Goal: Task Accomplishment & Management: Complete application form

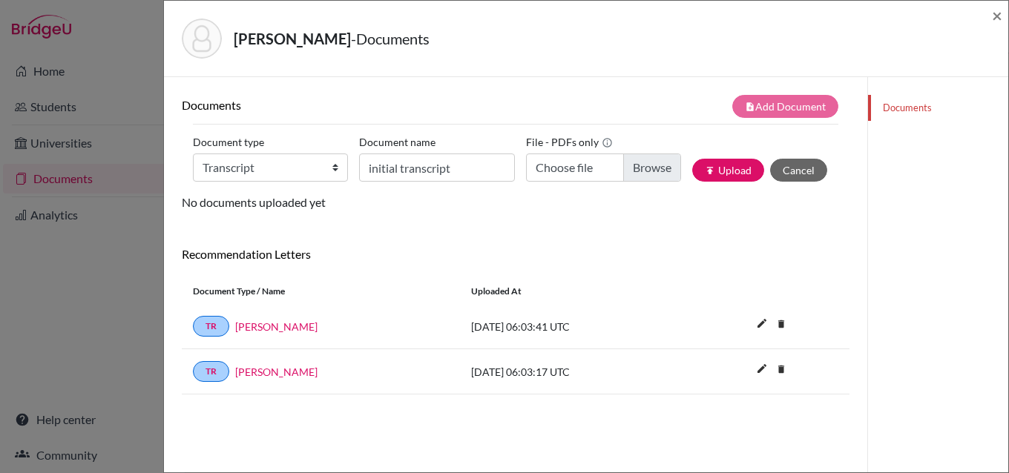
select select "2"
click at [997, 19] on span "×" at bounding box center [996, 15] width 10 height 22
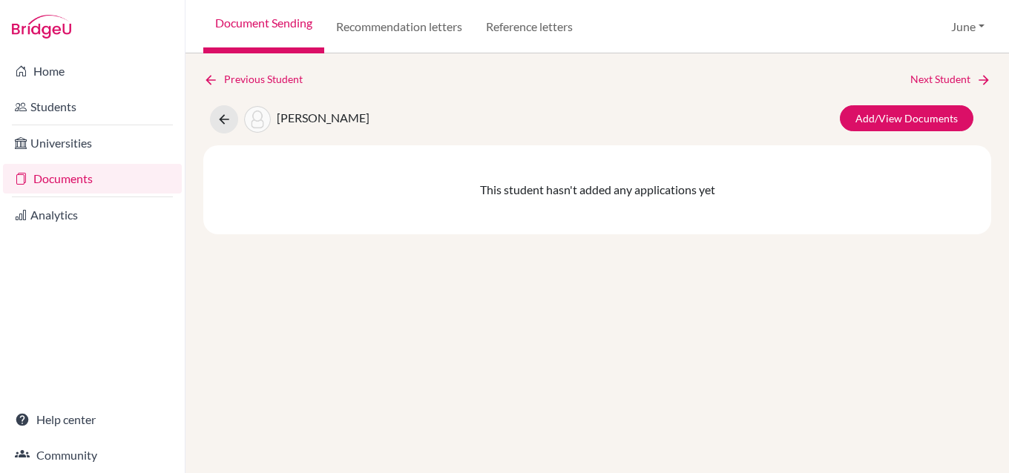
click at [65, 176] on link "Documents" at bounding box center [92, 179] width 179 height 30
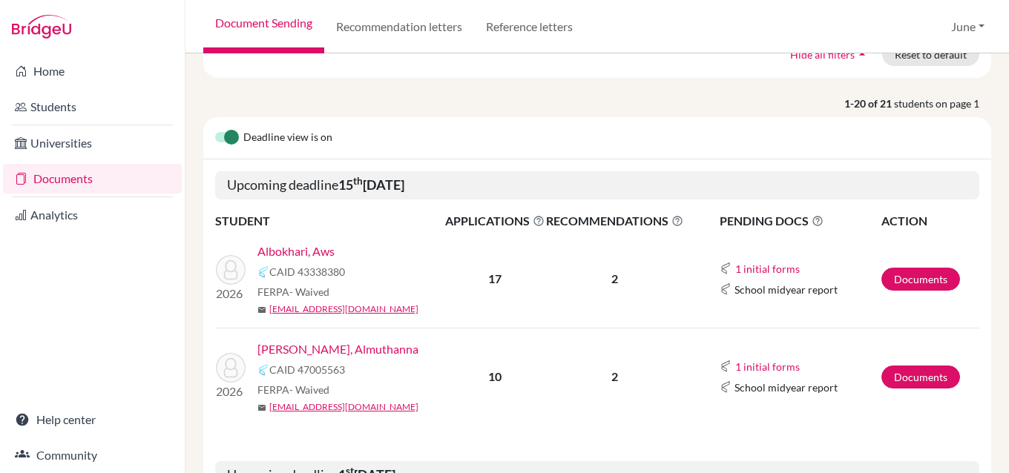
scroll to position [148, 0]
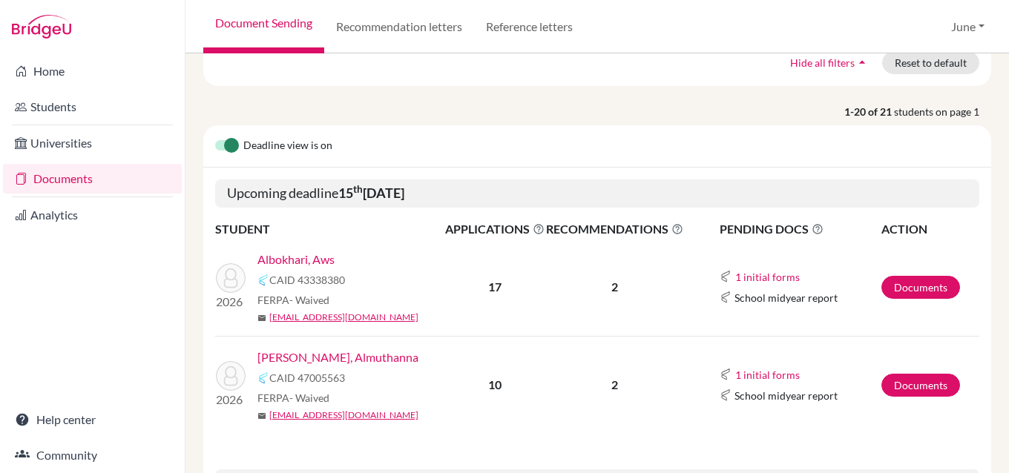
click at [302, 259] on link "Albokhari, Aws" at bounding box center [295, 260] width 77 height 18
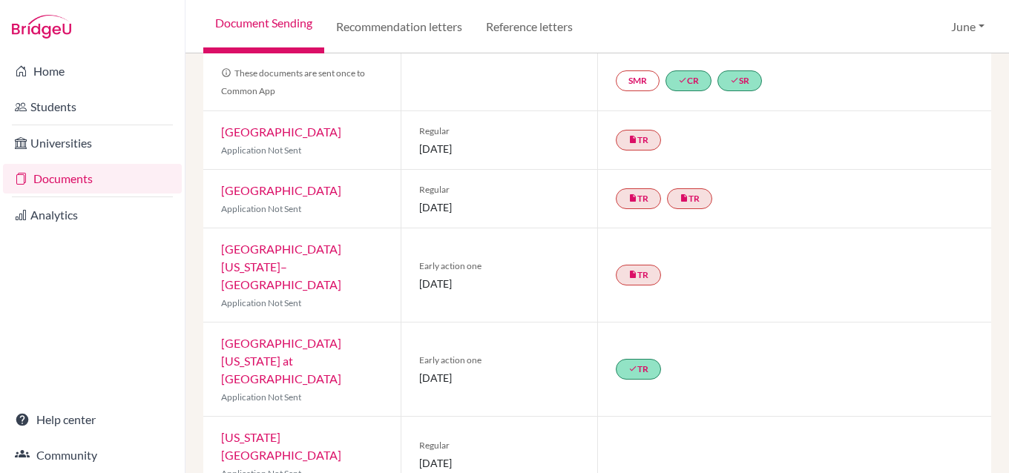
scroll to position [148, 0]
click at [300, 335] on link "[GEOGRAPHIC_DATA][US_STATE] at [GEOGRAPHIC_DATA]" at bounding box center [281, 360] width 120 height 50
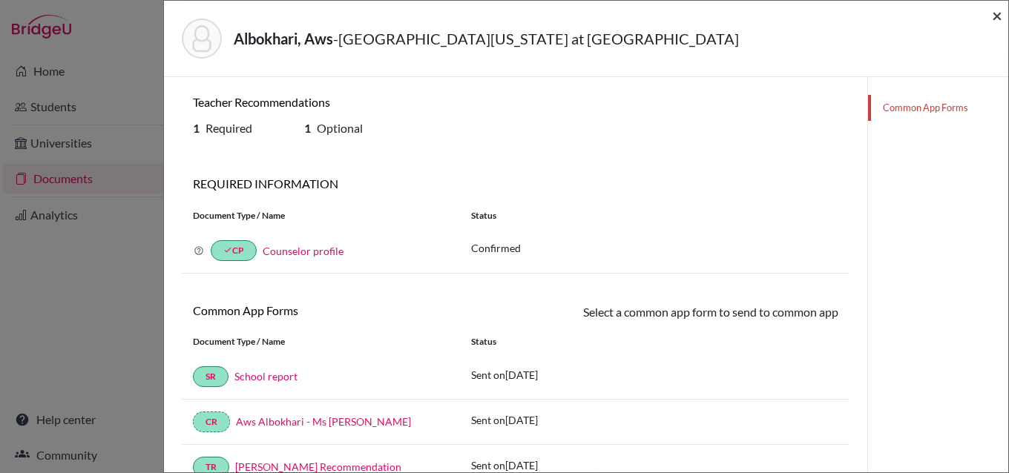
click at [997, 16] on span "×" at bounding box center [996, 15] width 10 height 22
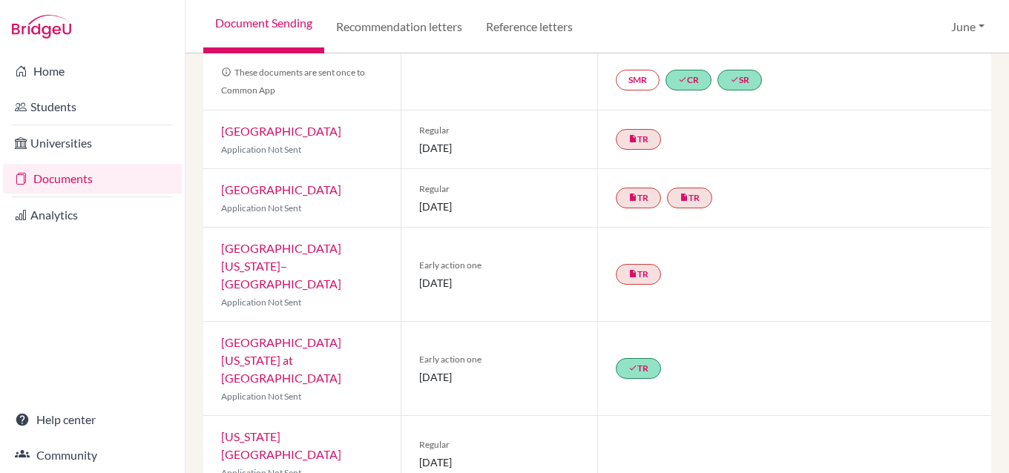
click at [65, 183] on link "Documents" at bounding box center [92, 179] width 179 height 30
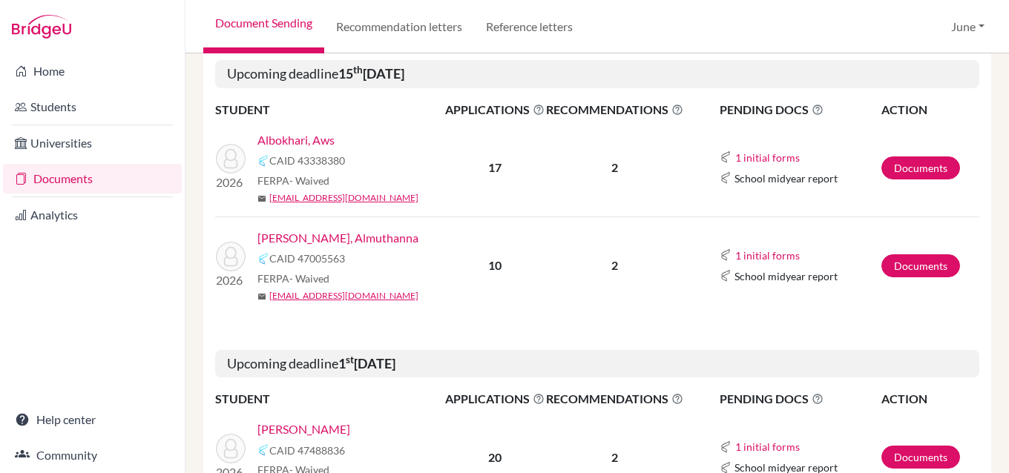
scroll to position [297, 0]
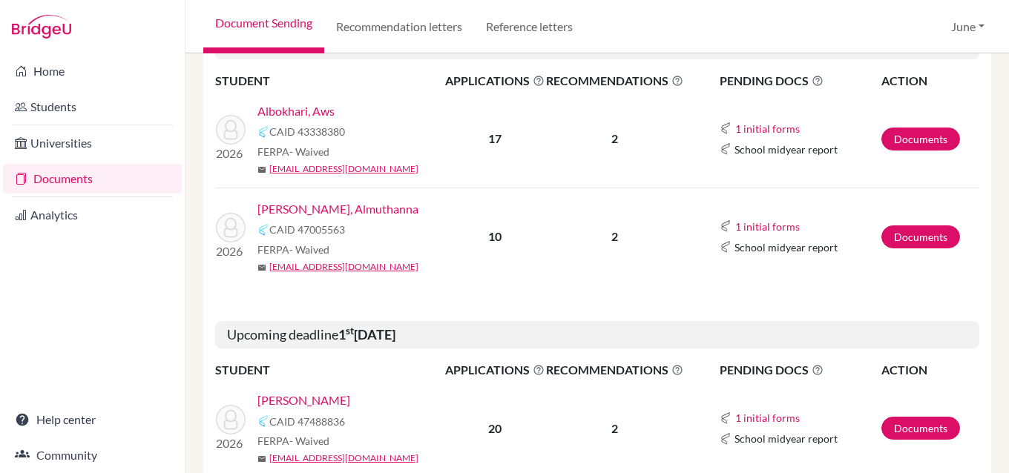
click at [323, 209] on link "[PERSON_NAME], Almuthanna" at bounding box center [337, 209] width 161 height 18
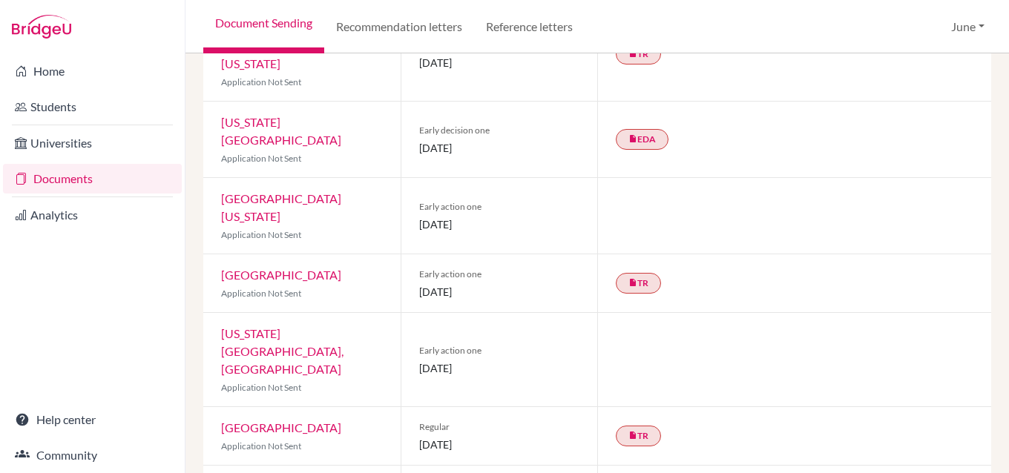
scroll to position [478, 0]
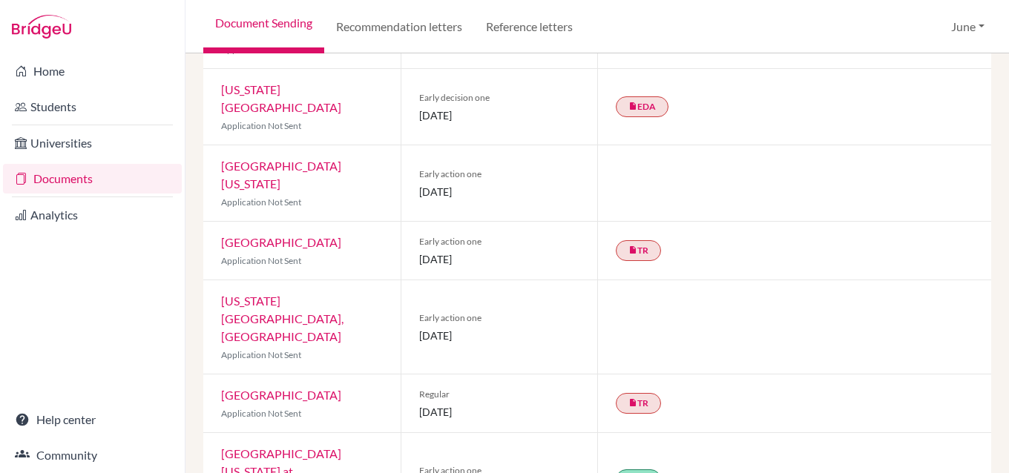
click at [308, 446] on link "[GEOGRAPHIC_DATA][US_STATE] at [GEOGRAPHIC_DATA]" at bounding box center [281, 471] width 120 height 50
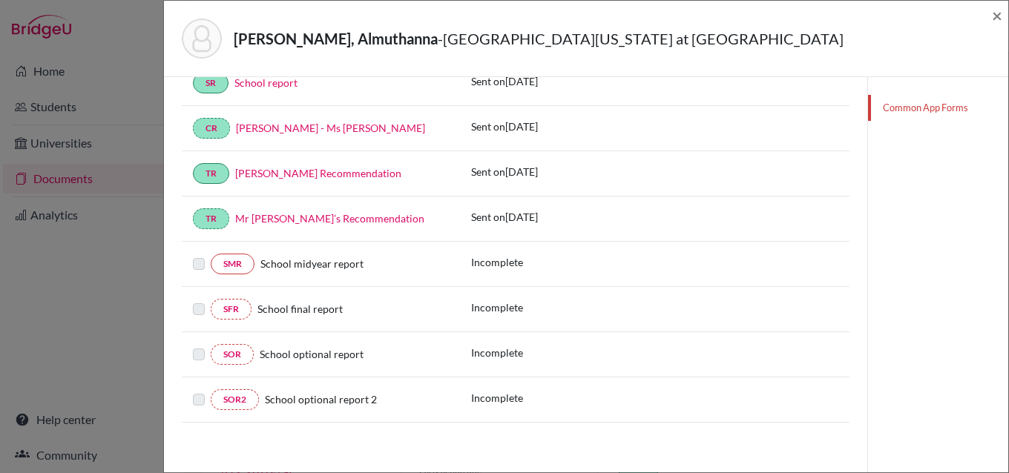
scroll to position [297, 0]
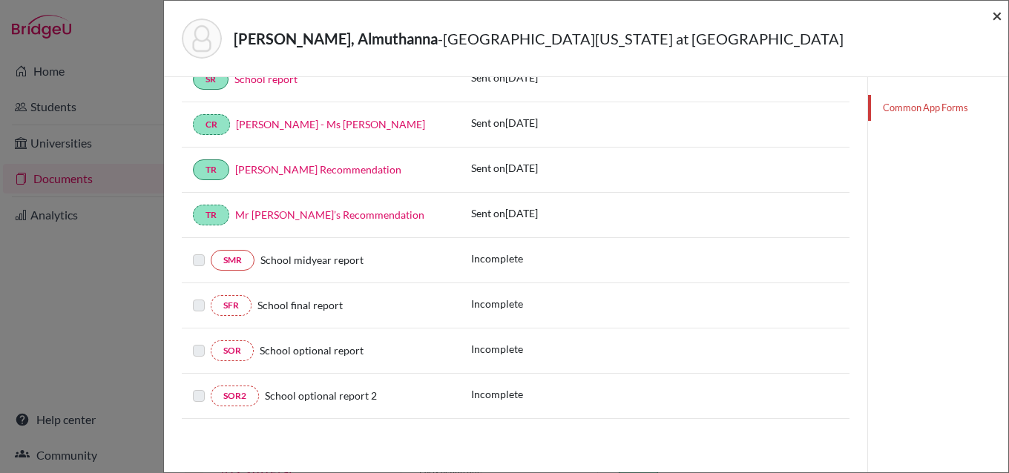
click at [998, 13] on span "×" at bounding box center [996, 15] width 10 height 22
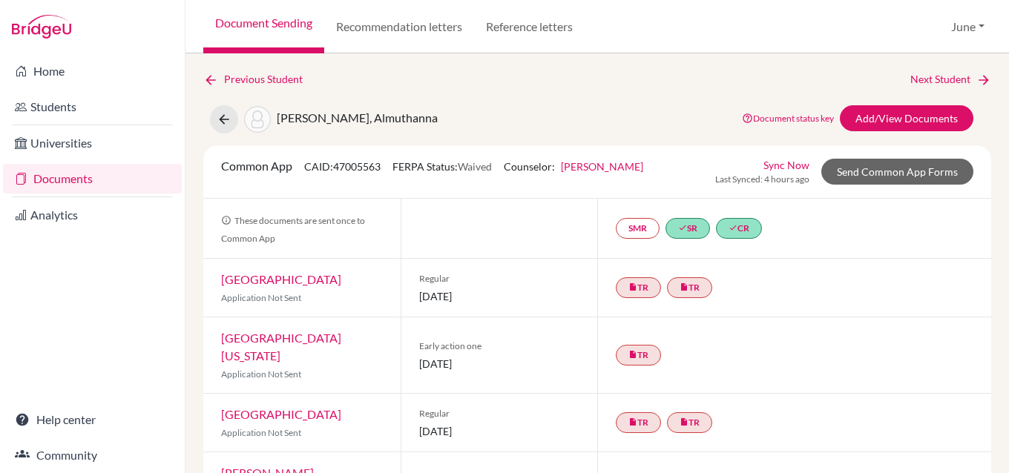
click at [50, 174] on link "Documents" at bounding box center [92, 179] width 179 height 30
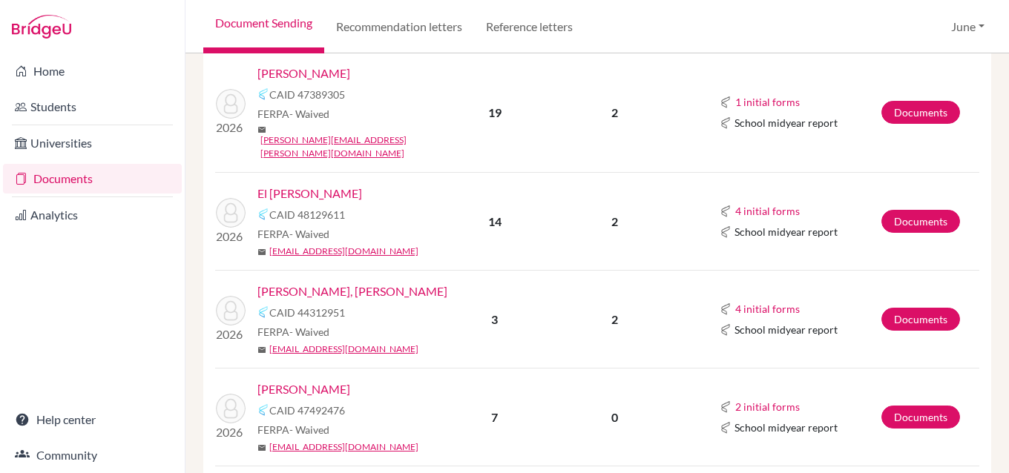
scroll to position [697, 0]
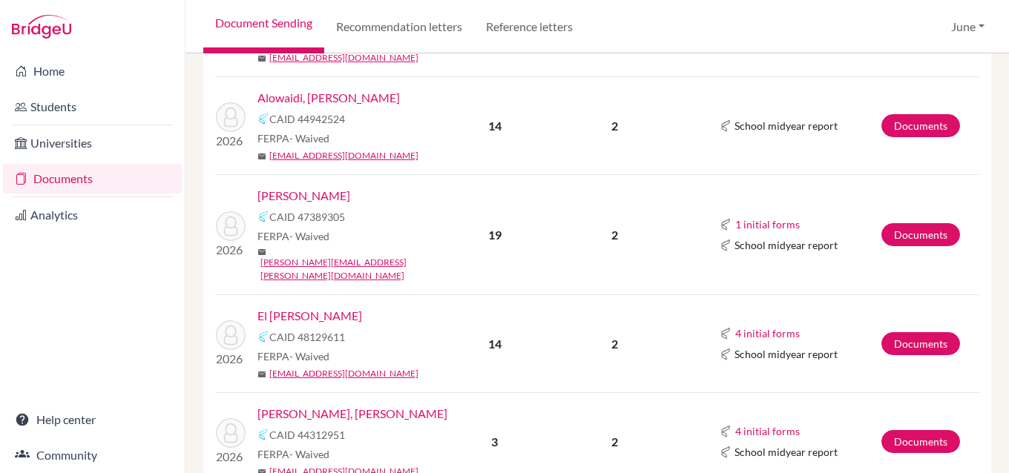
click at [320, 199] on link "[PERSON_NAME]" at bounding box center [303, 196] width 93 height 18
click at [338, 194] on link "[PERSON_NAME]" at bounding box center [303, 196] width 93 height 18
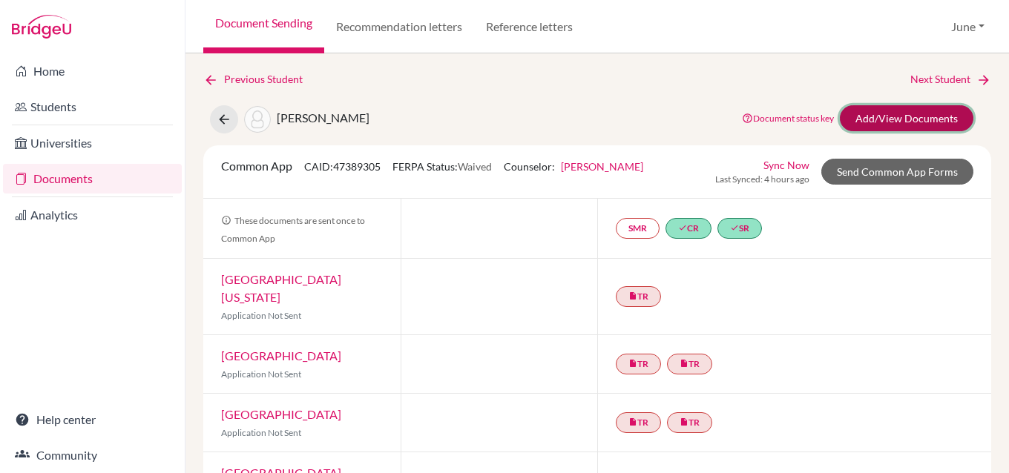
click at [894, 114] on link "Add/View Documents" at bounding box center [905, 118] width 133 height 26
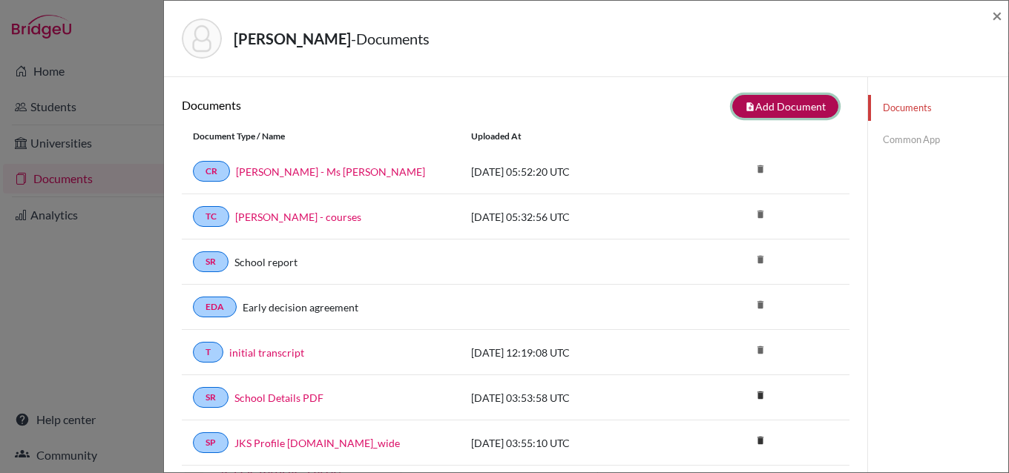
click at [782, 102] on button "note_add Add Document" at bounding box center [785, 106] width 106 height 23
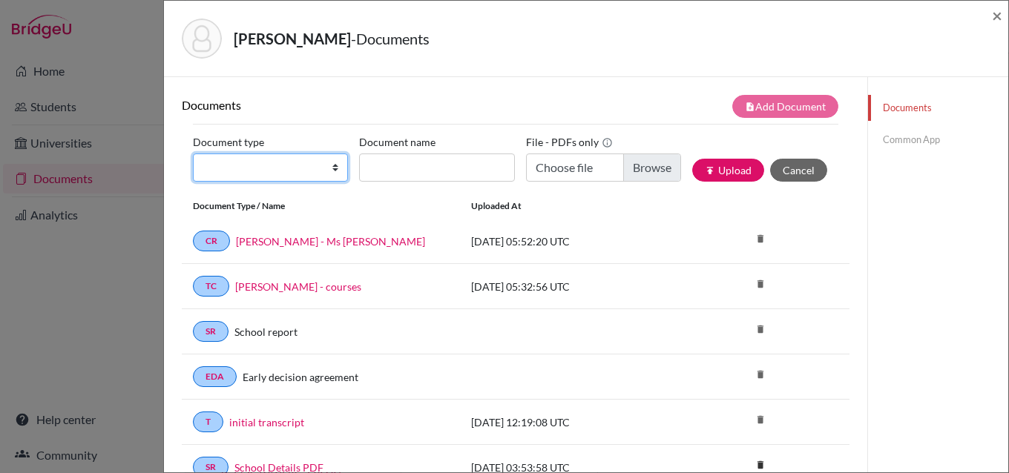
click at [334, 167] on select "Change explanation for Common App reports Counselor recommendation Internationa…" at bounding box center [270, 168] width 155 height 28
select select "5"
click at [193, 154] on select "Change explanation for Common App reports Counselor recommendation Internationa…" at bounding box center [270, 168] width 155 height 28
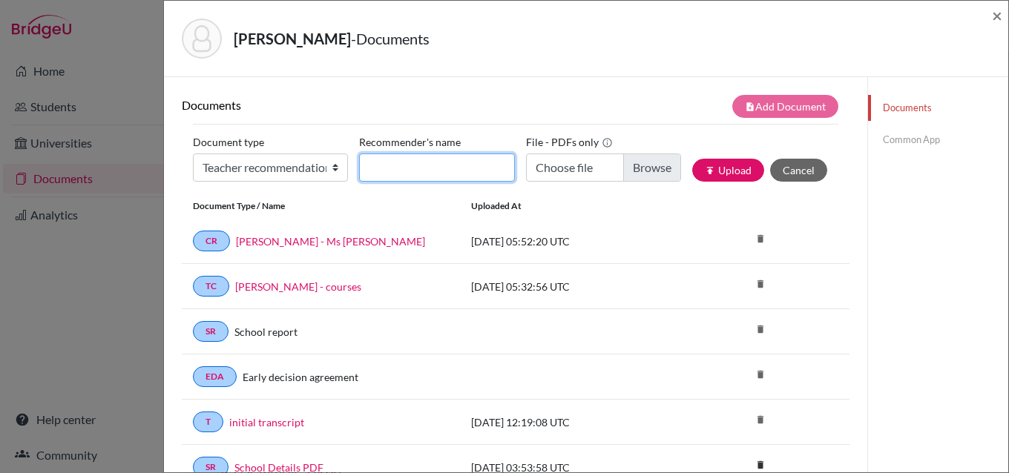
click at [413, 171] on input "Recommender's name" at bounding box center [436, 168] width 155 height 28
type input "[PERSON_NAME]"
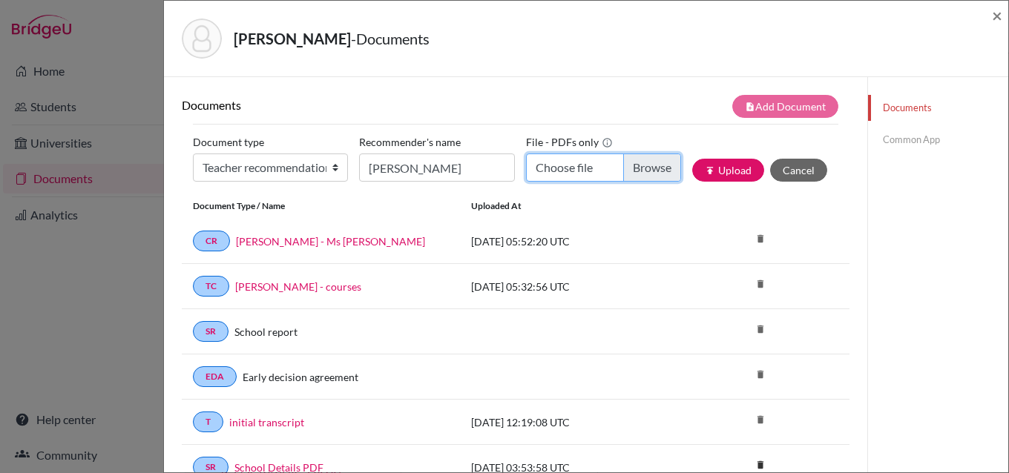
click at [647, 166] on input "Choose file" at bounding box center [603, 168] width 155 height 28
click at [638, 166] on input "Choose file" at bounding box center [603, 168] width 155 height 28
type input "C:\fakepath\[PERSON_NAME] - [PERSON_NAME].pdf"
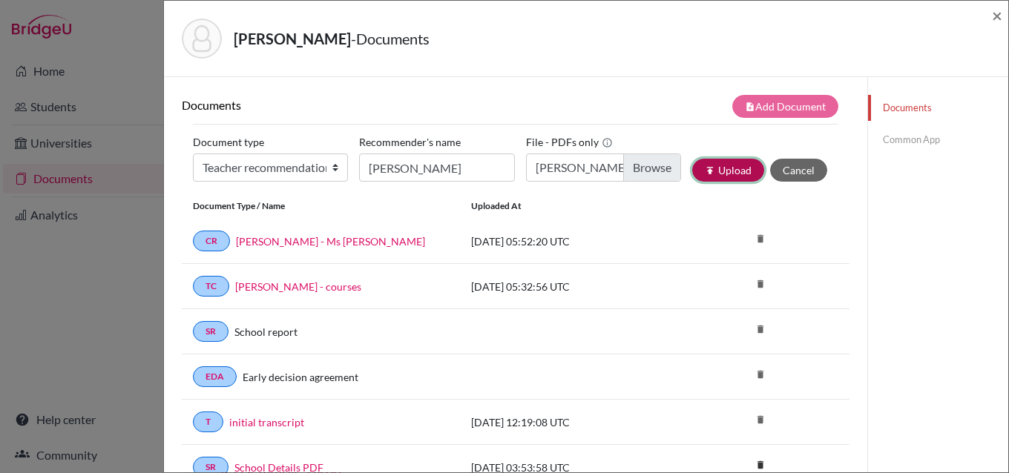
click at [713, 171] on button "publish Upload" at bounding box center [728, 170] width 72 height 23
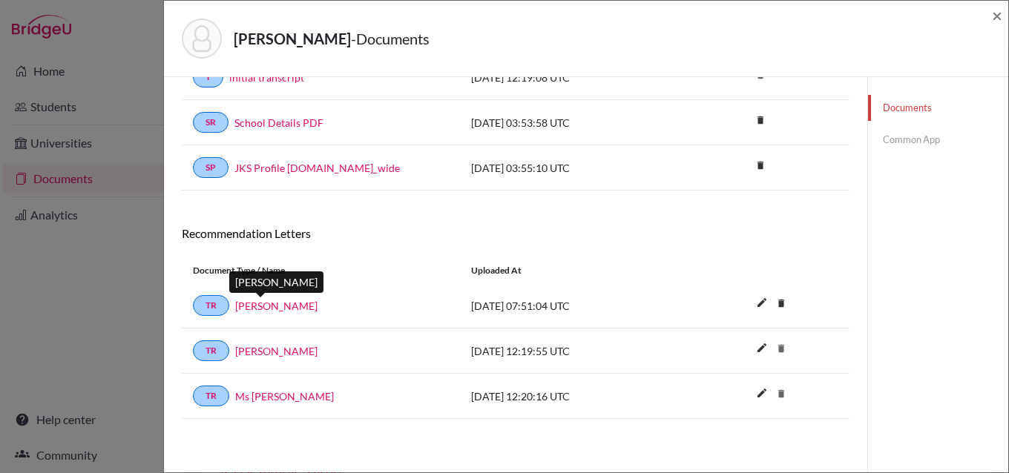
click at [263, 306] on link "[PERSON_NAME]" at bounding box center [276, 306] width 82 height 16
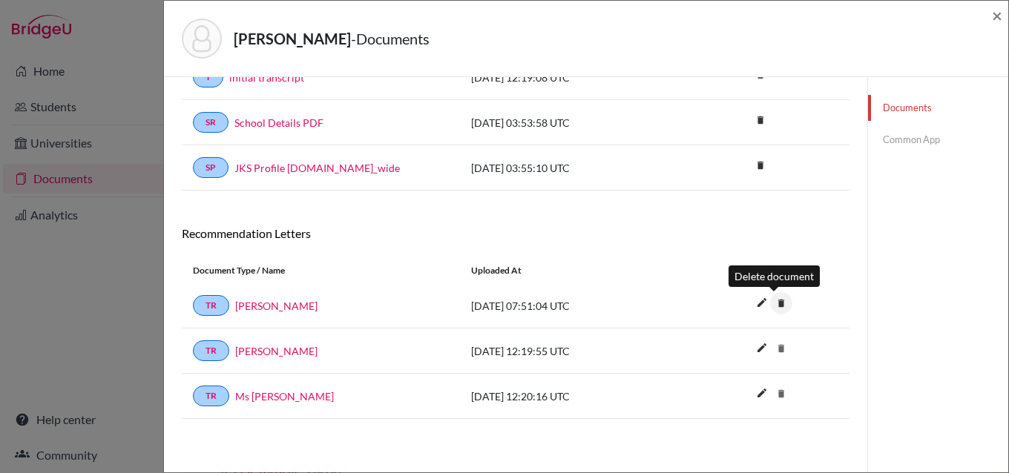
click at [773, 302] on icon "delete" at bounding box center [781, 303] width 22 height 22
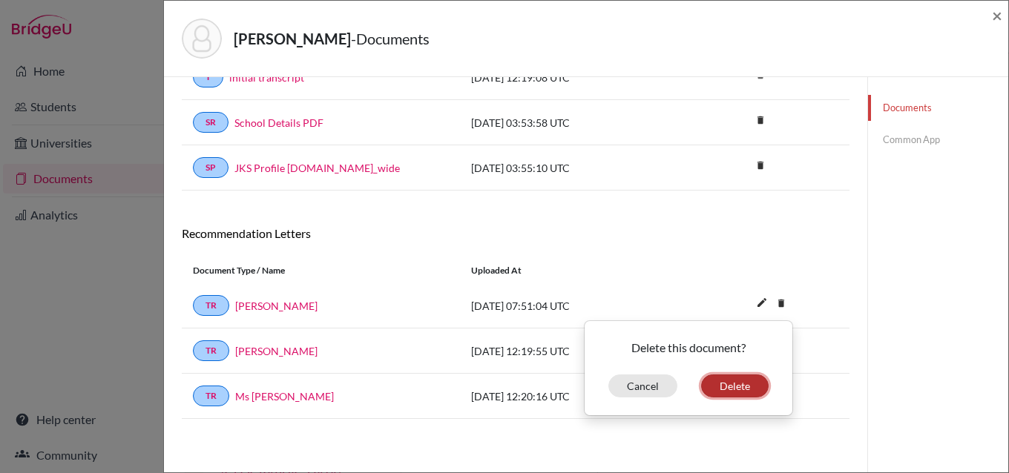
click at [723, 384] on button "Delete" at bounding box center [734, 385] width 67 height 23
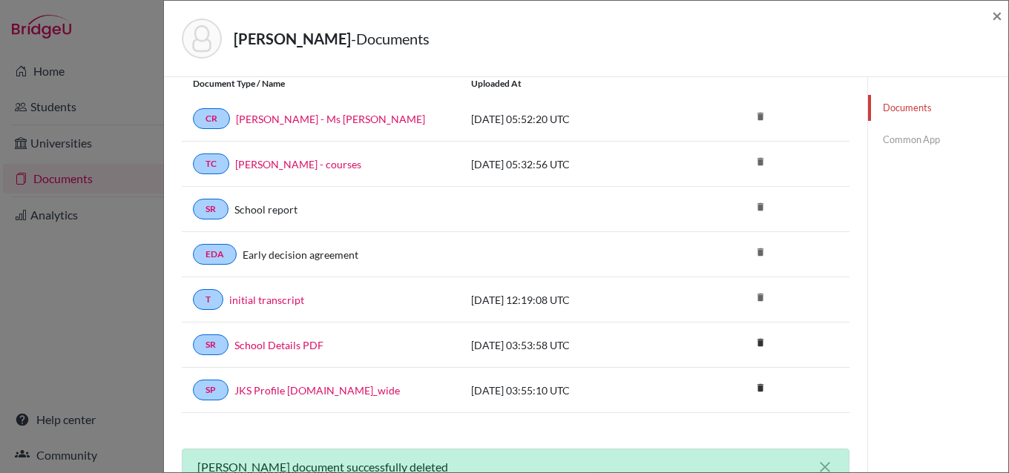
scroll to position [0, 0]
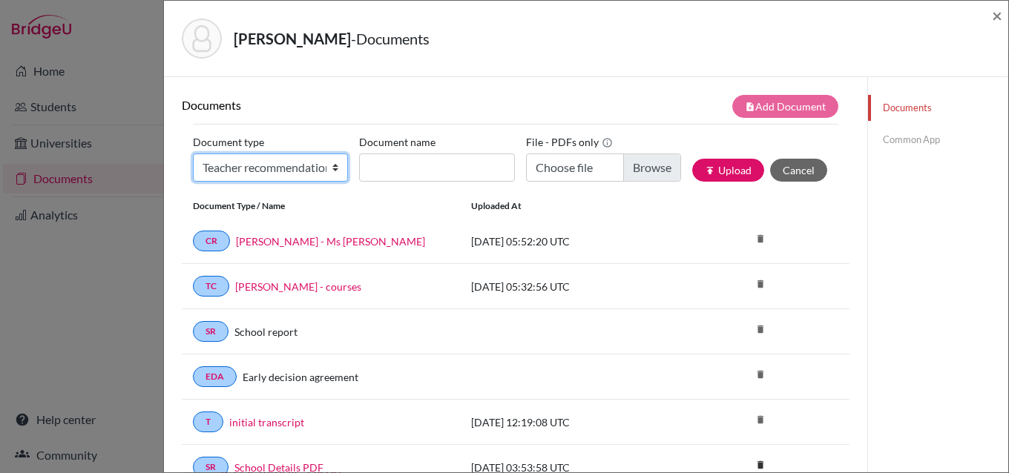
click at [331, 164] on select "Change explanation for Common App reports Counselor recommendation Internationa…" at bounding box center [270, 168] width 155 height 28
select select "39"
click at [193, 154] on select "Change explanation for Common App reports Counselor recommendation Internationa…" at bounding box center [270, 168] width 155 height 28
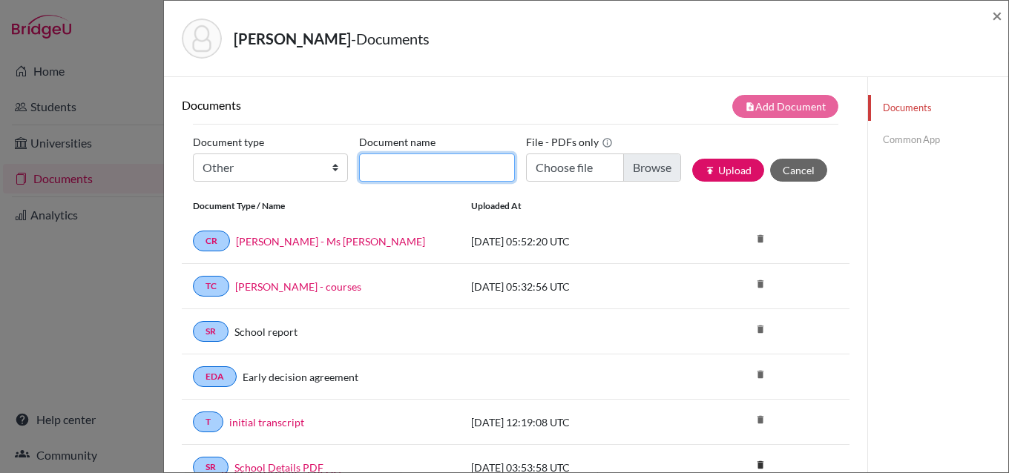
click at [448, 171] on input "Document name" at bounding box center [436, 168] width 155 height 28
type input "outside recommendation"
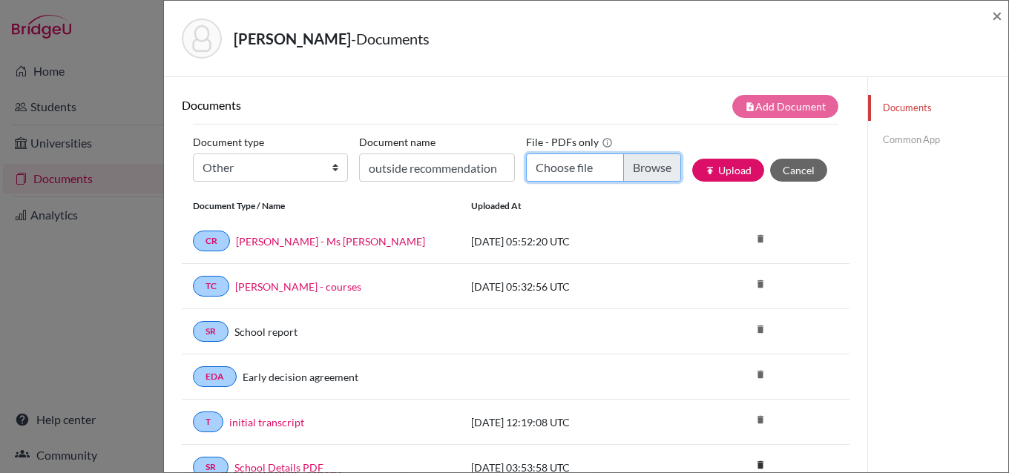
click at [643, 168] on input "Choose file" at bounding box center [603, 168] width 155 height 28
type input "C:\fakepath\[PERSON_NAME] - [PERSON_NAME].pdf"
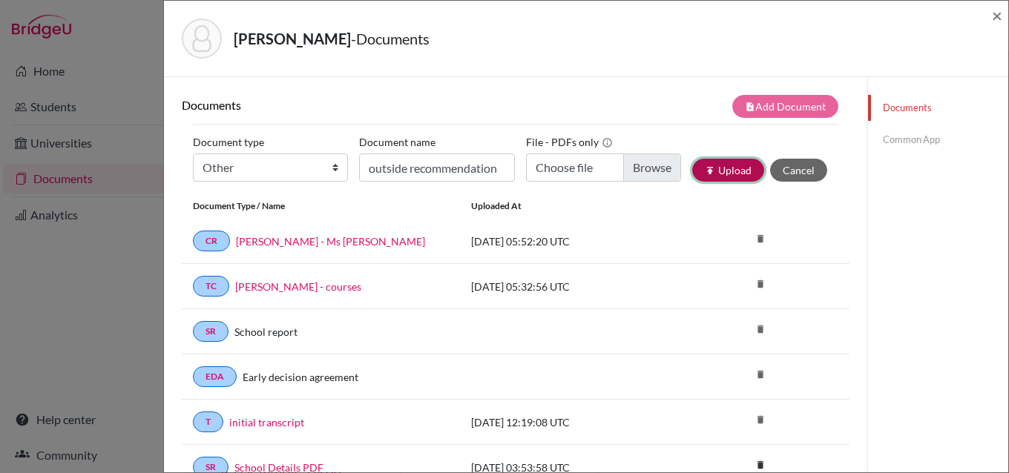
click at [719, 171] on button "publish Upload" at bounding box center [728, 170] width 72 height 23
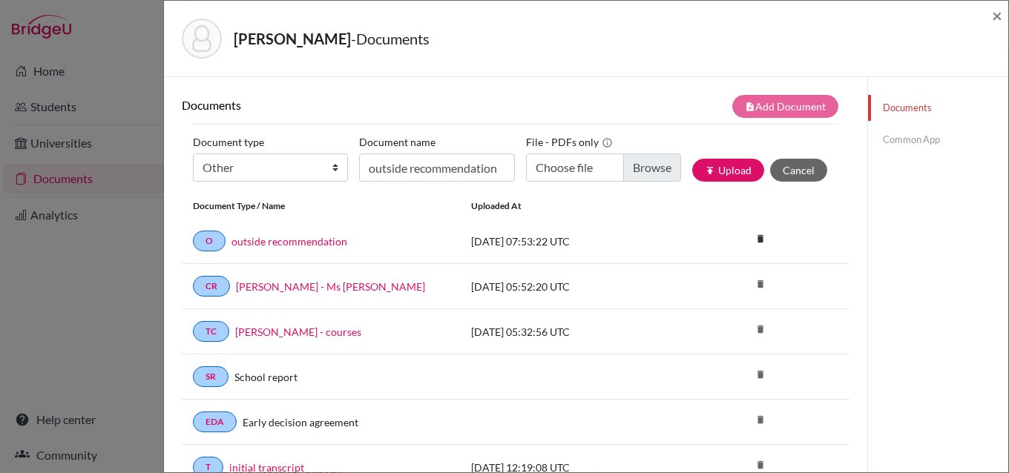
click at [914, 137] on link "Common App" at bounding box center [938, 140] width 140 height 26
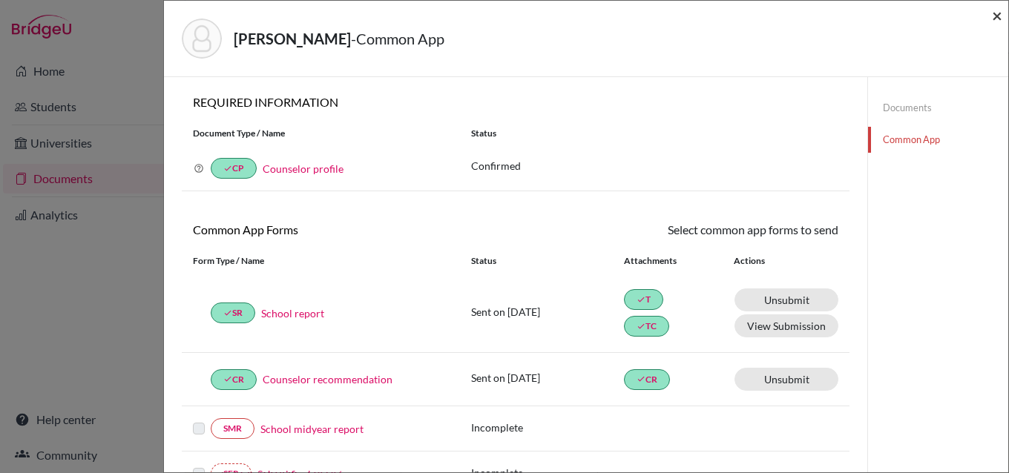
click at [997, 18] on span "×" at bounding box center [996, 15] width 10 height 22
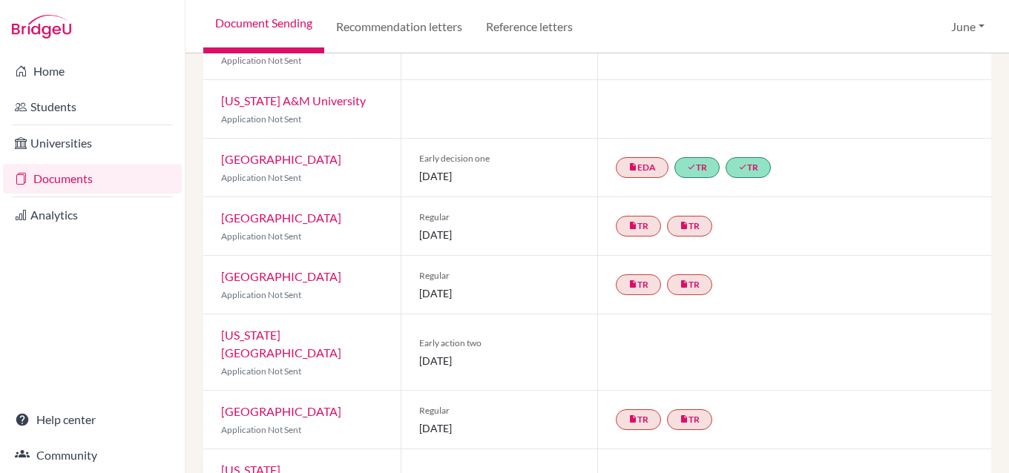
scroll to position [765, 0]
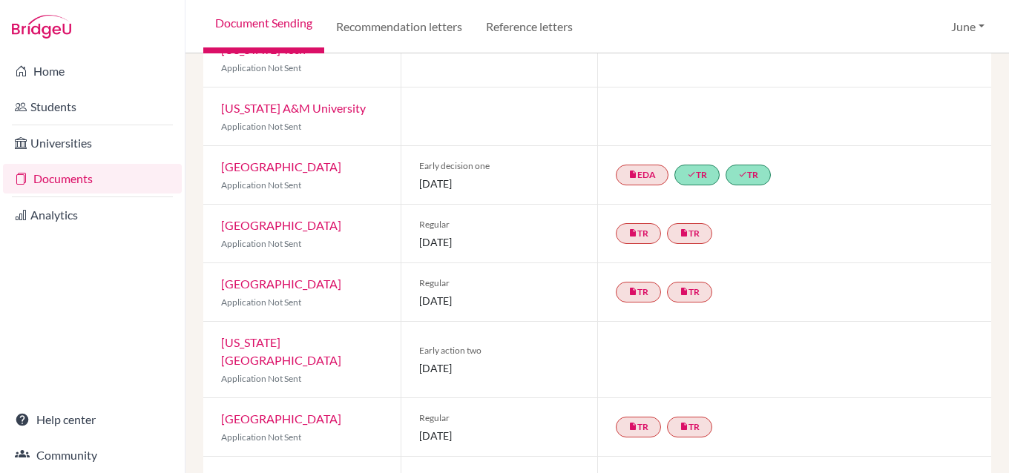
click at [288, 335] on link "[US_STATE][GEOGRAPHIC_DATA]" at bounding box center [281, 351] width 120 height 32
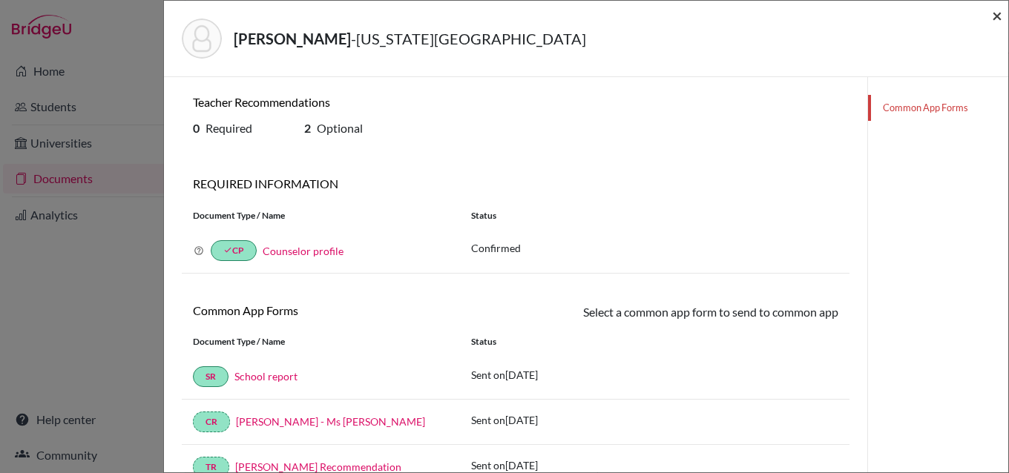
click at [995, 17] on span "×" at bounding box center [996, 15] width 10 height 22
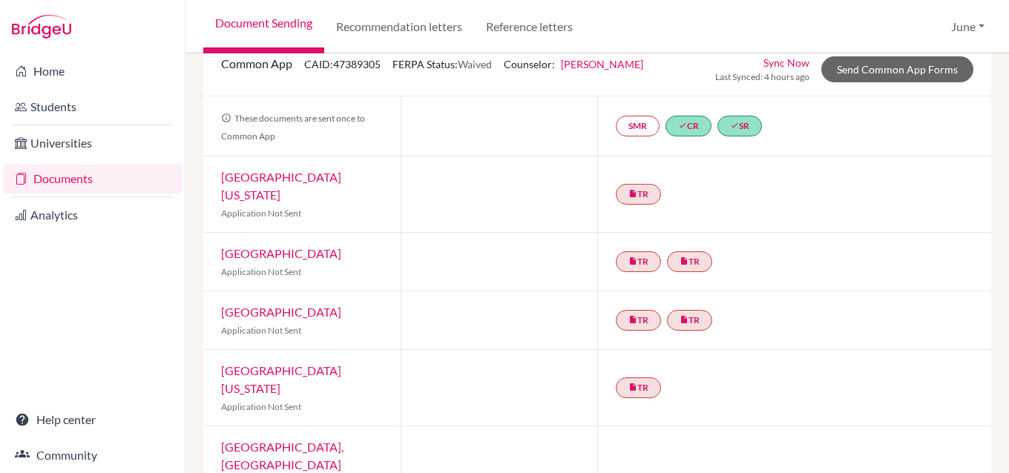
scroll to position [97, 0]
